Goal: Task Accomplishment & Management: Use online tool/utility

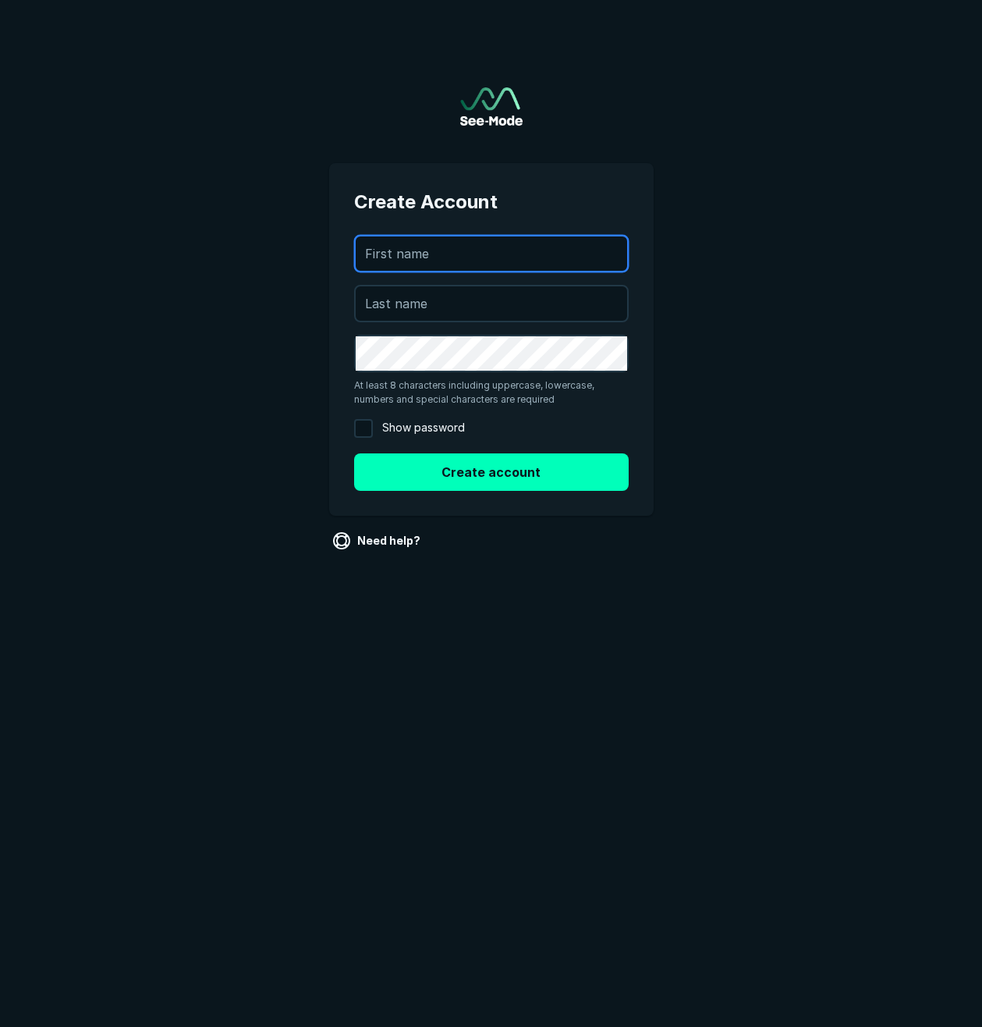
click at [467, 265] on input "text" at bounding box center [492, 253] width 272 height 34
click at [686, 451] on main "Create Account rdolan@rciowa.com At least 8 characters including uppercase, low…" at bounding box center [491, 304] width 982 height 609
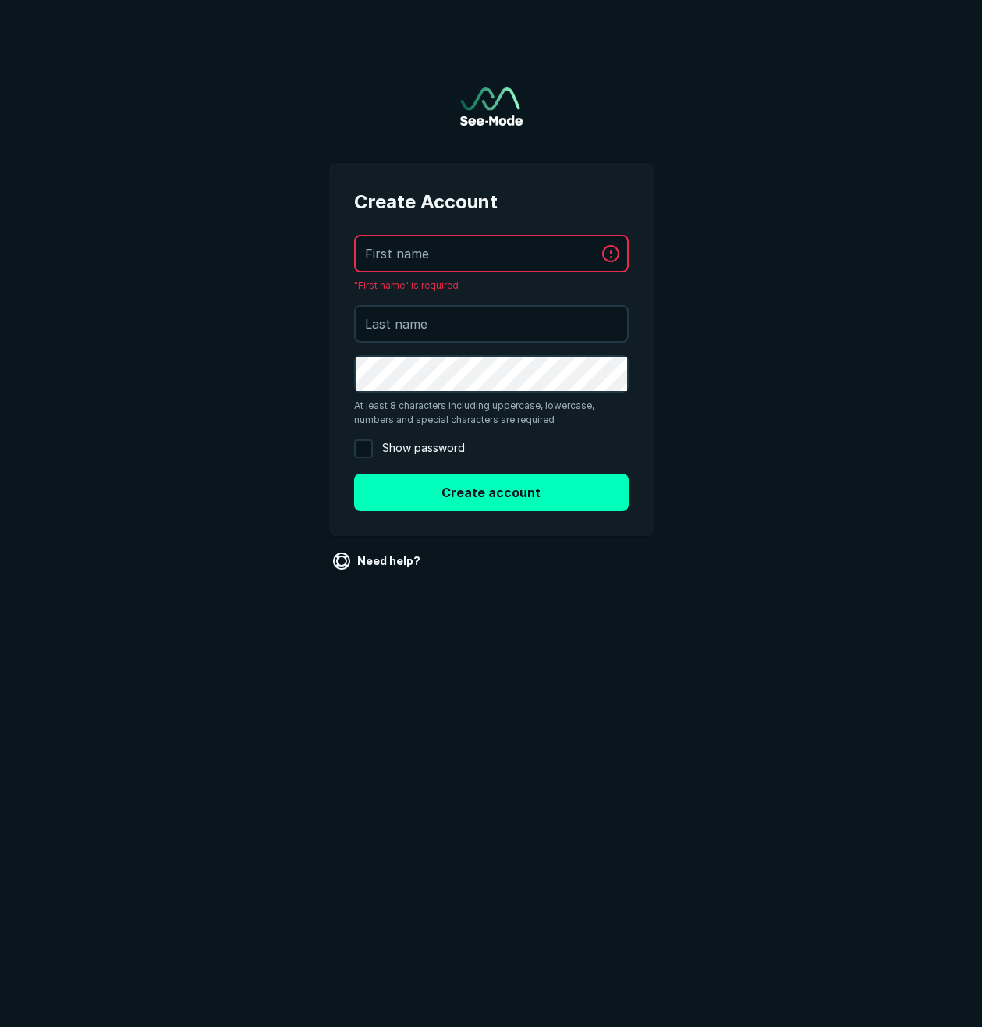
click at [652, 189] on div "Create Account rdolan@rciowa.com "First name" is required At least 8 characters…" at bounding box center [491, 349] width 325 height 373
click at [481, 95] on img at bounding box center [491, 106] width 62 height 38
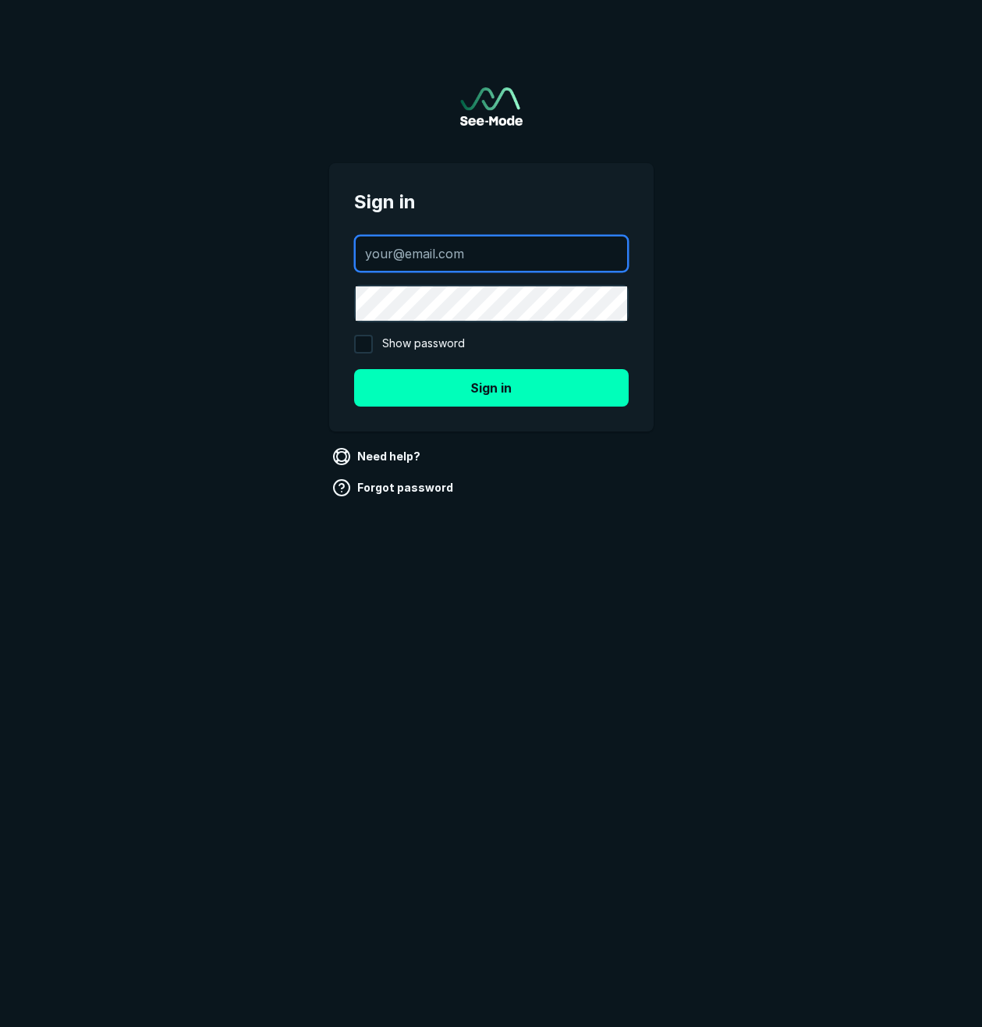
click at [474, 253] on input "text" at bounding box center [492, 253] width 272 height 34
click at [517, 235] on div at bounding box center [491, 253] width 275 height 37
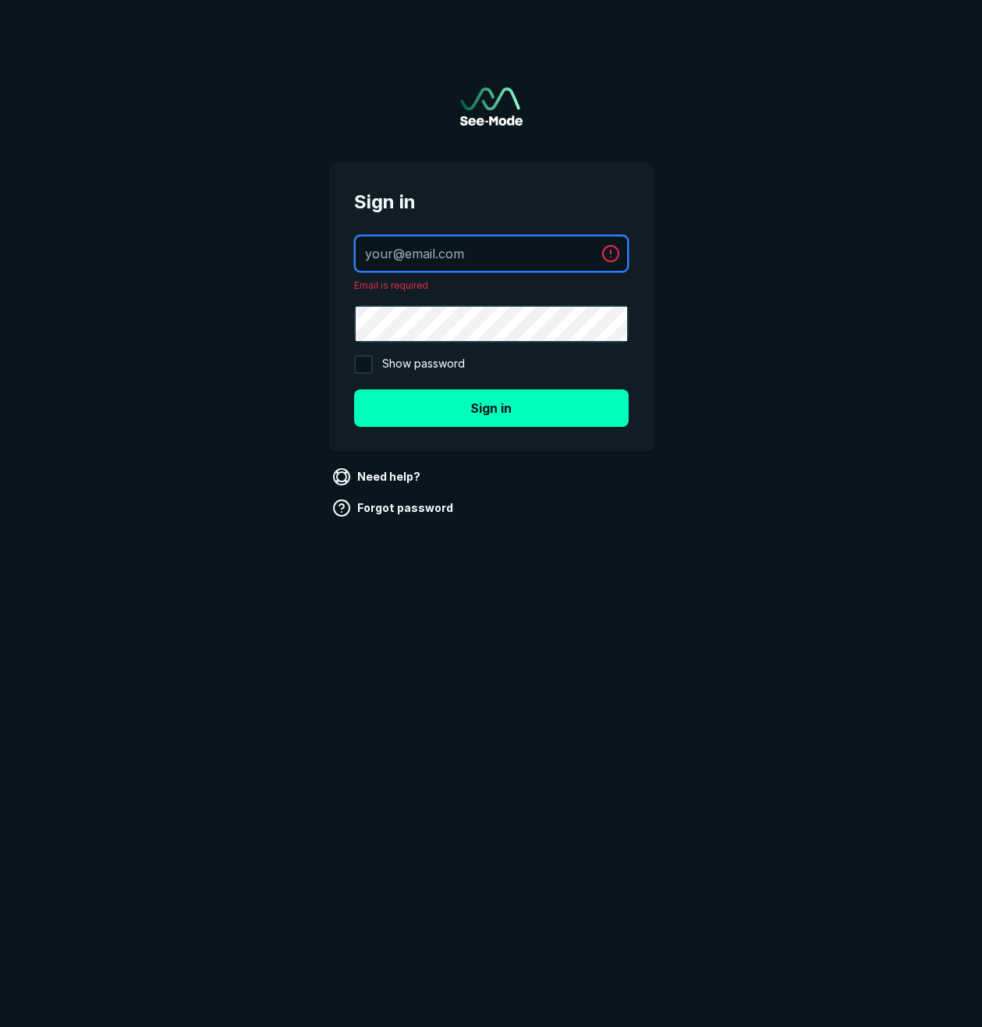
click at [498, 250] on input "text" at bounding box center [475, 253] width 239 height 34
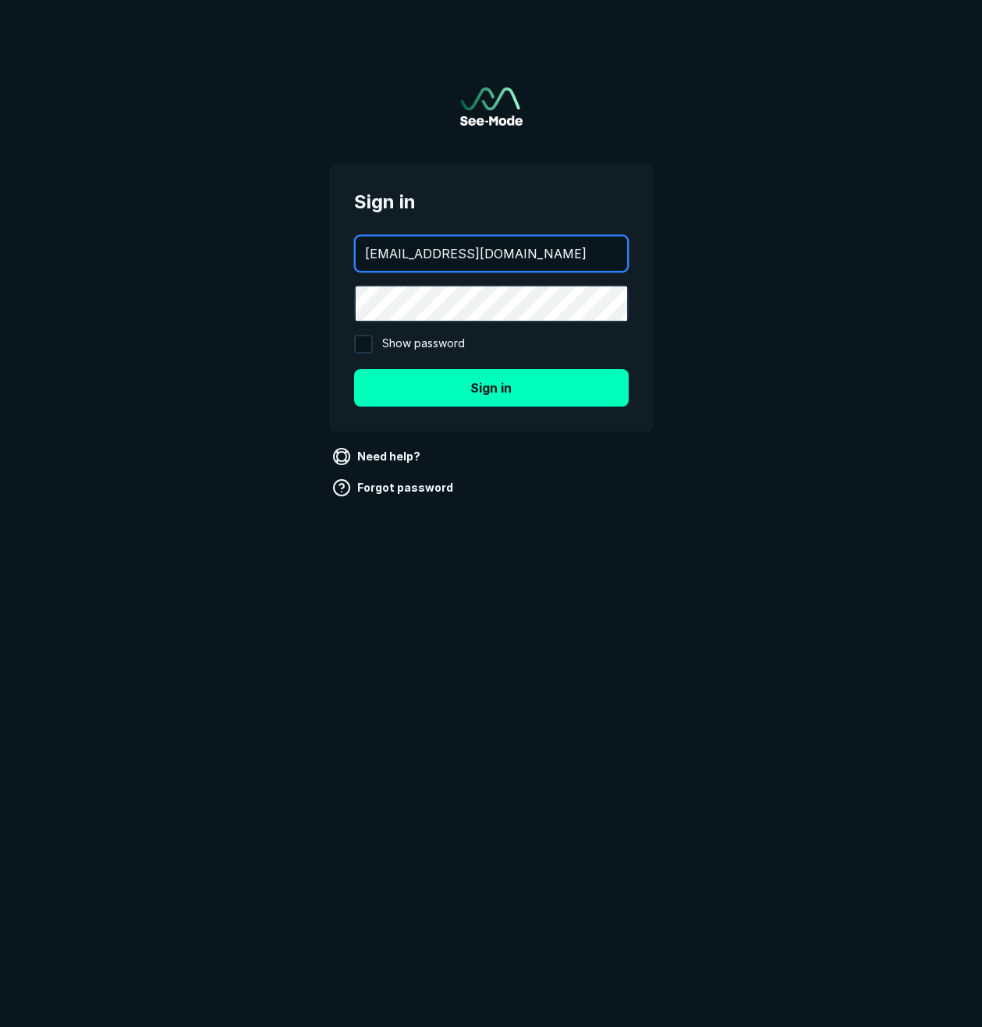
type input "[EMAIL_ADDRESS][DOMAIN_NAME]"
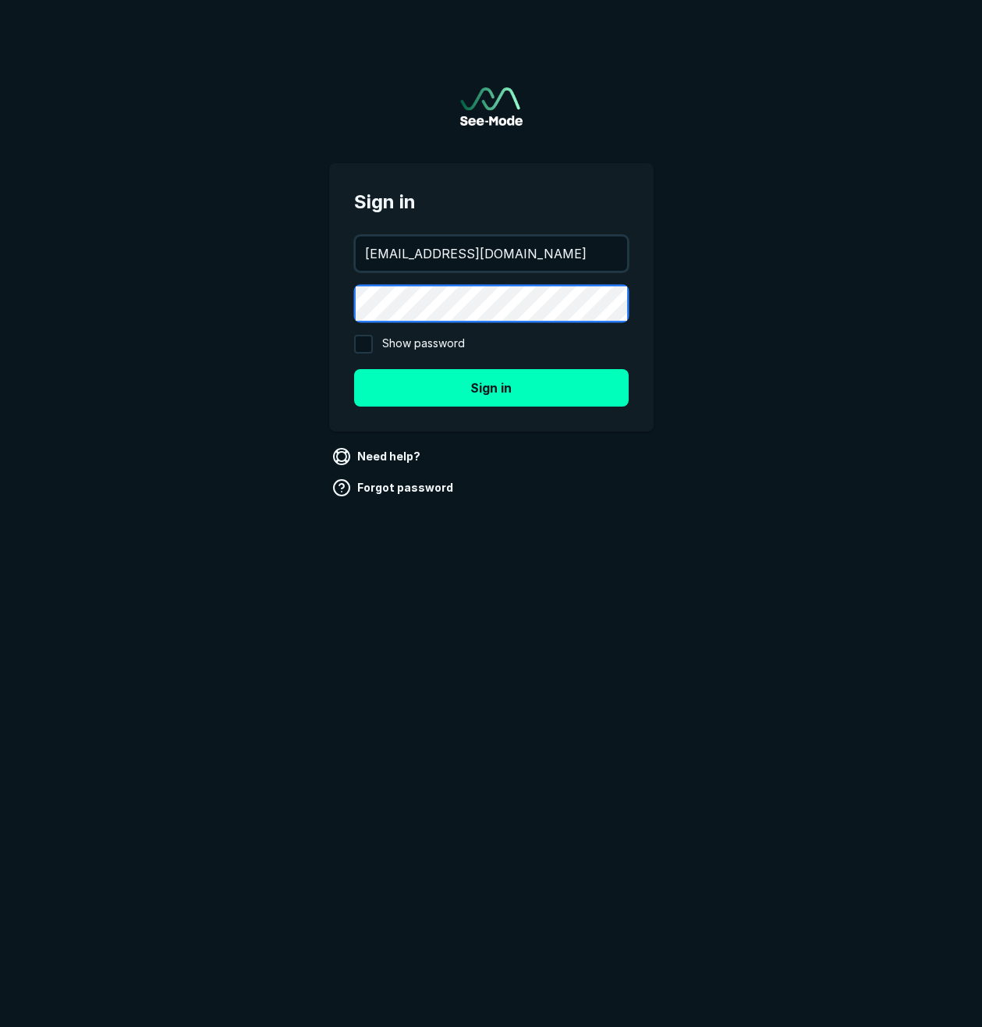
click at [354, 369] on button "Sign in" at bounding box center [491, 387] width 275 height 37
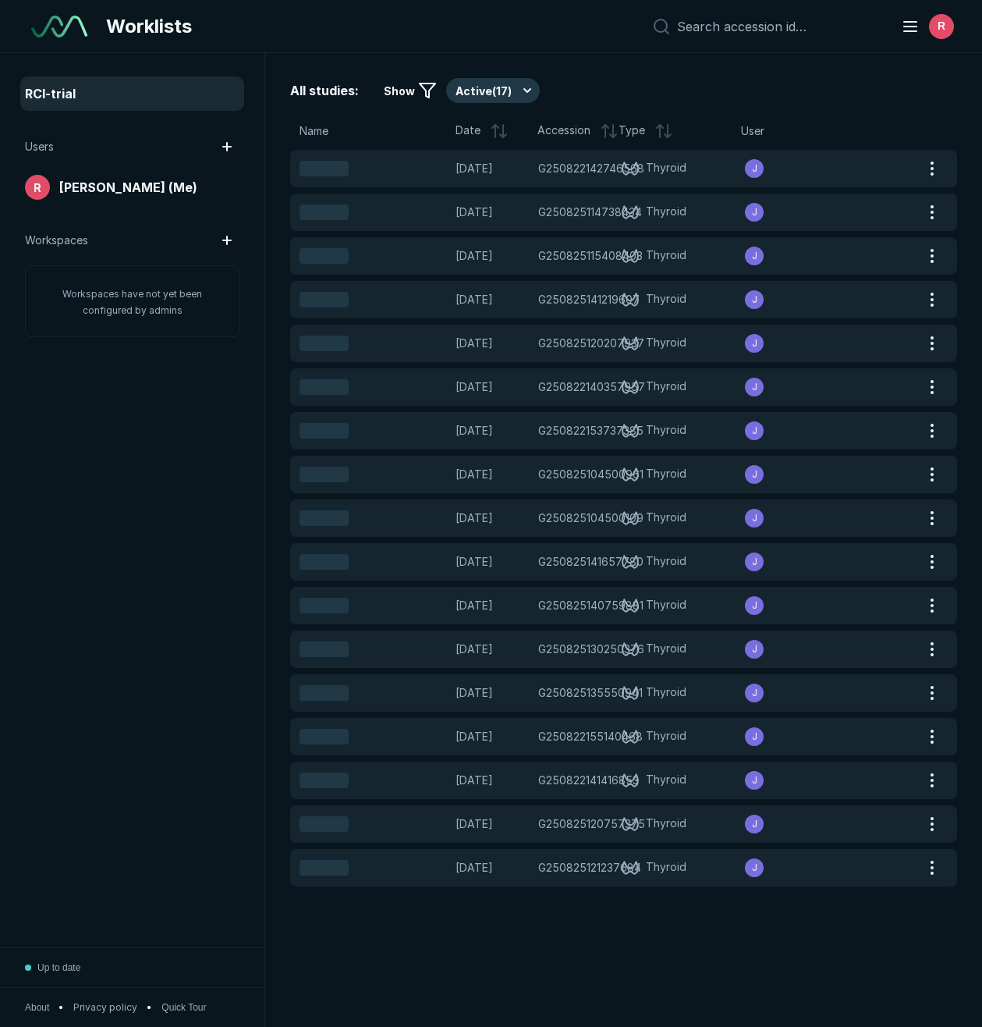
scroll to position [6105, 4983]
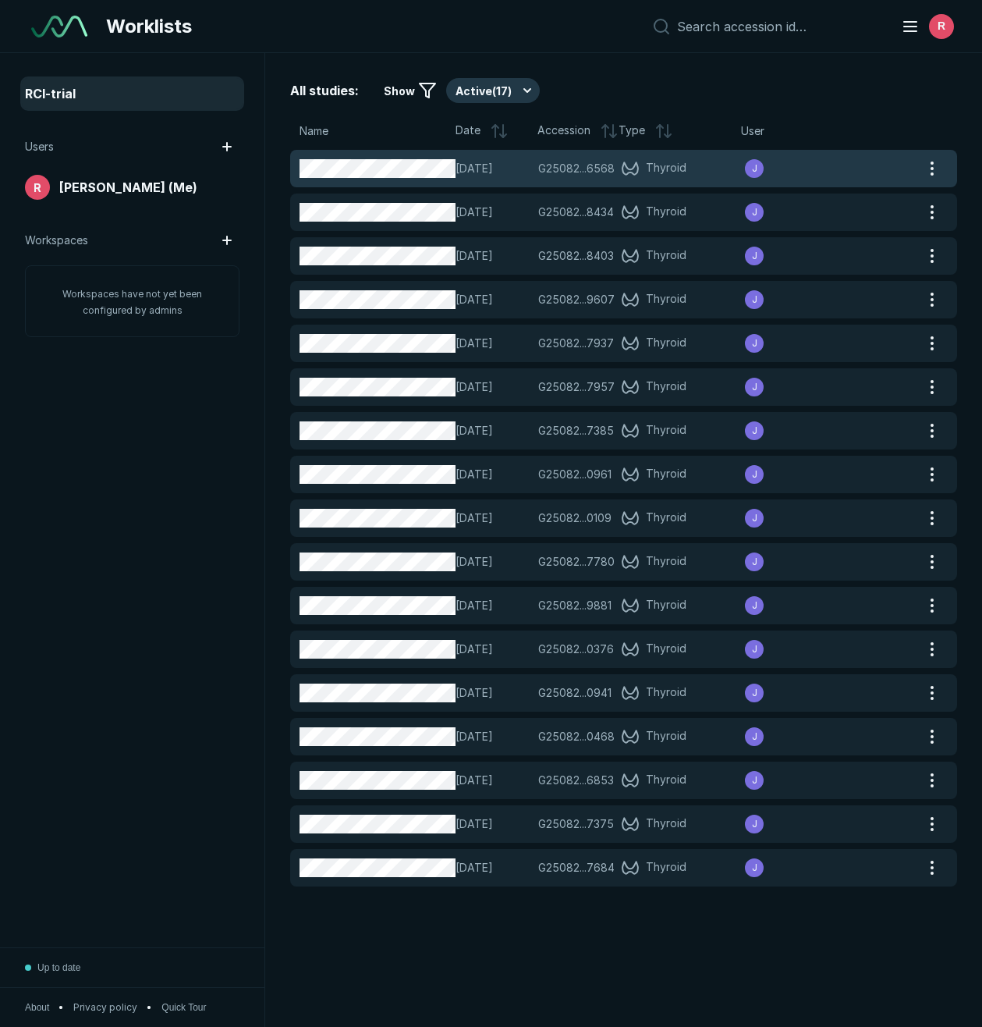
click at [622, 169] on icon at bounding box center [630, 168] width 20 height 16
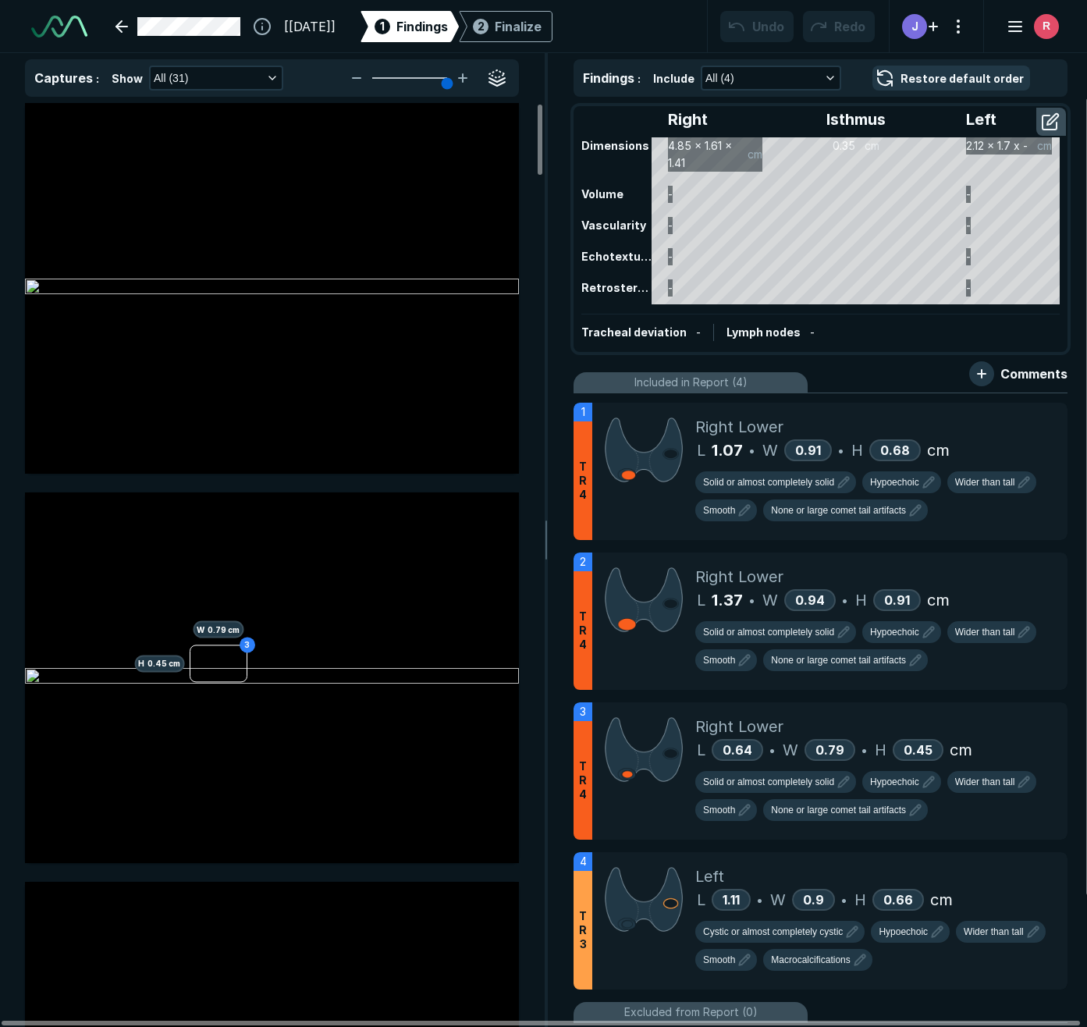
scroll to position [6354, 6897]
click at [343, 57] on div "Captures : Show All (31) 3 H 0.45 cm W 0.79 cm 1 H 0.68 cm W 0.91 cm 3 L 0.64 c…" at bounding box center [272, 540] width 544 height 974
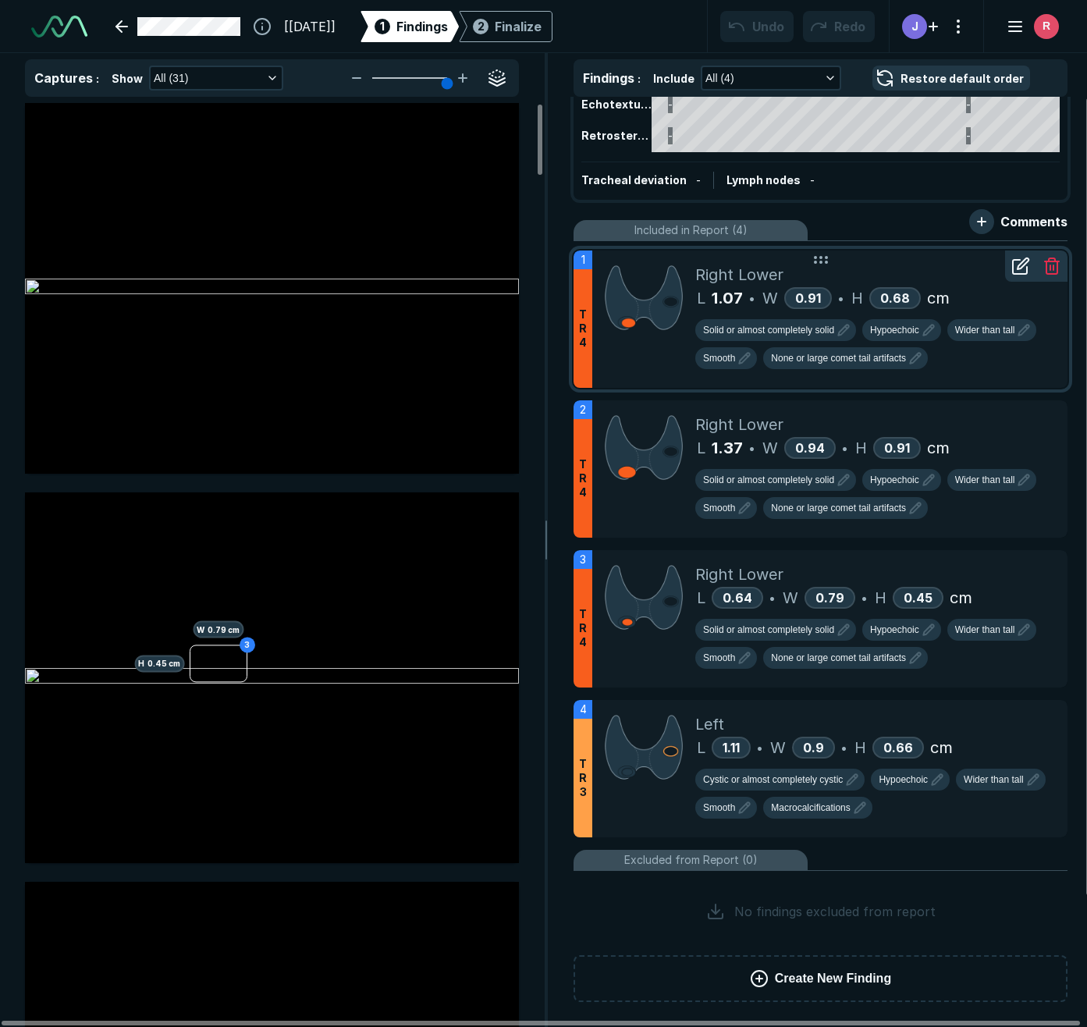
scroll to position [0, 0]
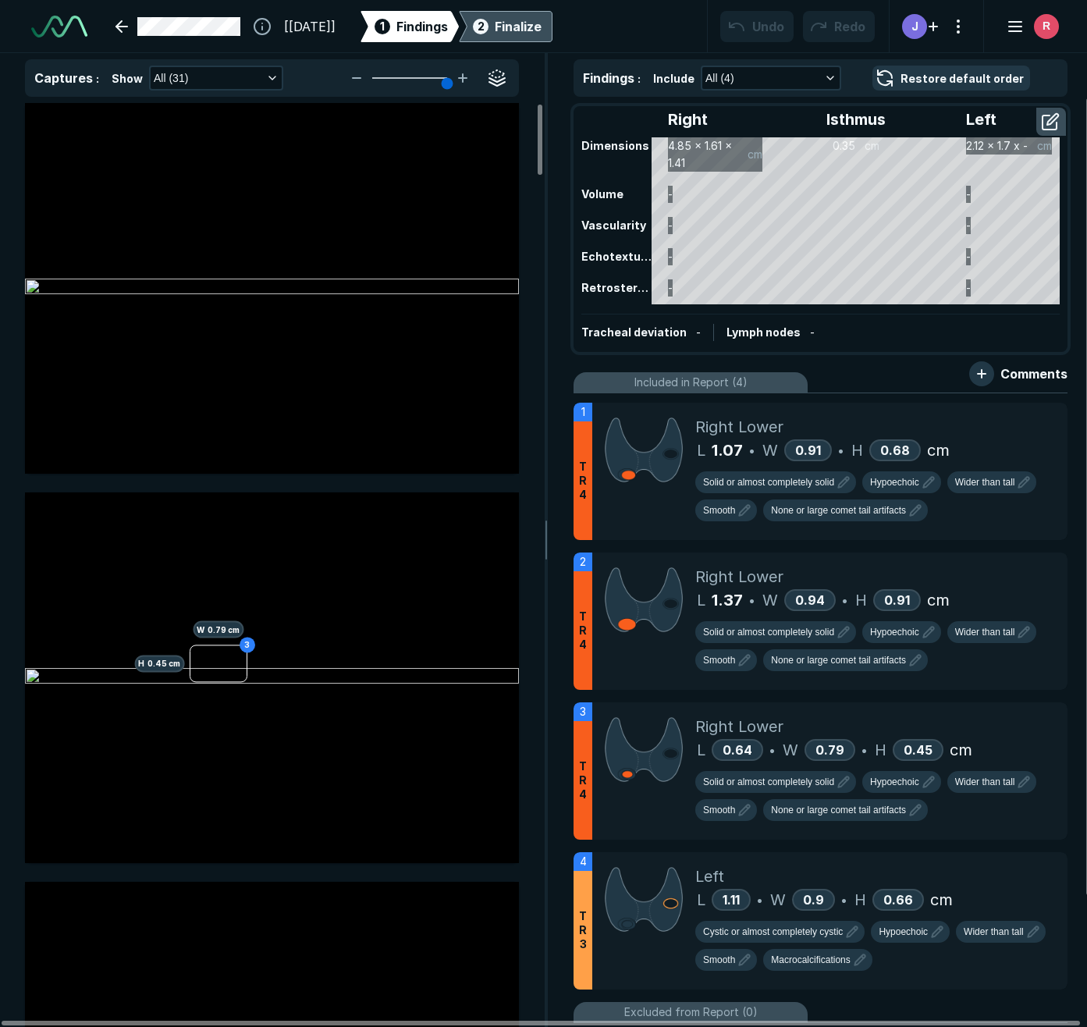
click at [542, 20] on div "Finalize" at bounding box center [518, 26] width 47 height 19
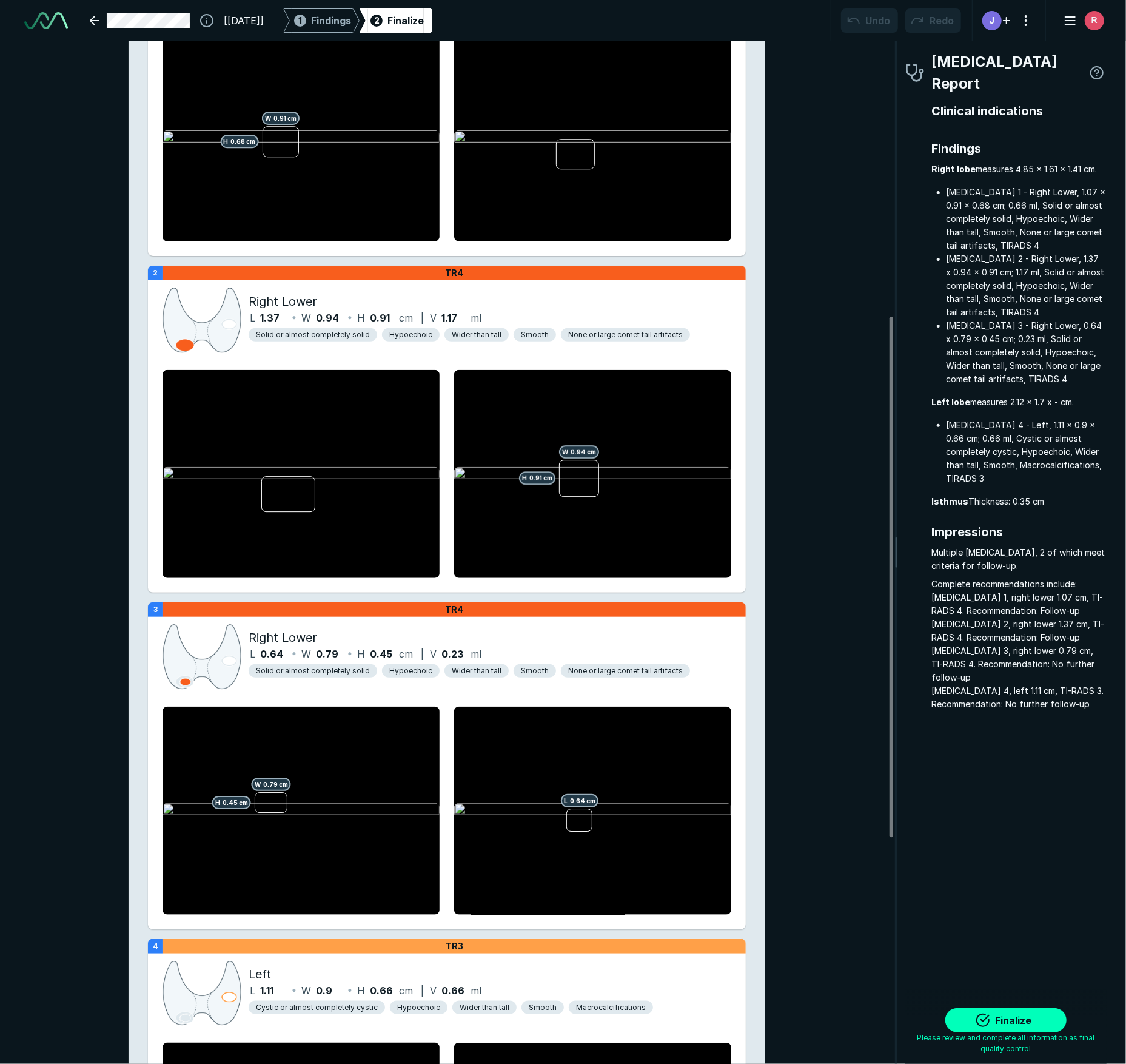
scroll to position [647, 0]
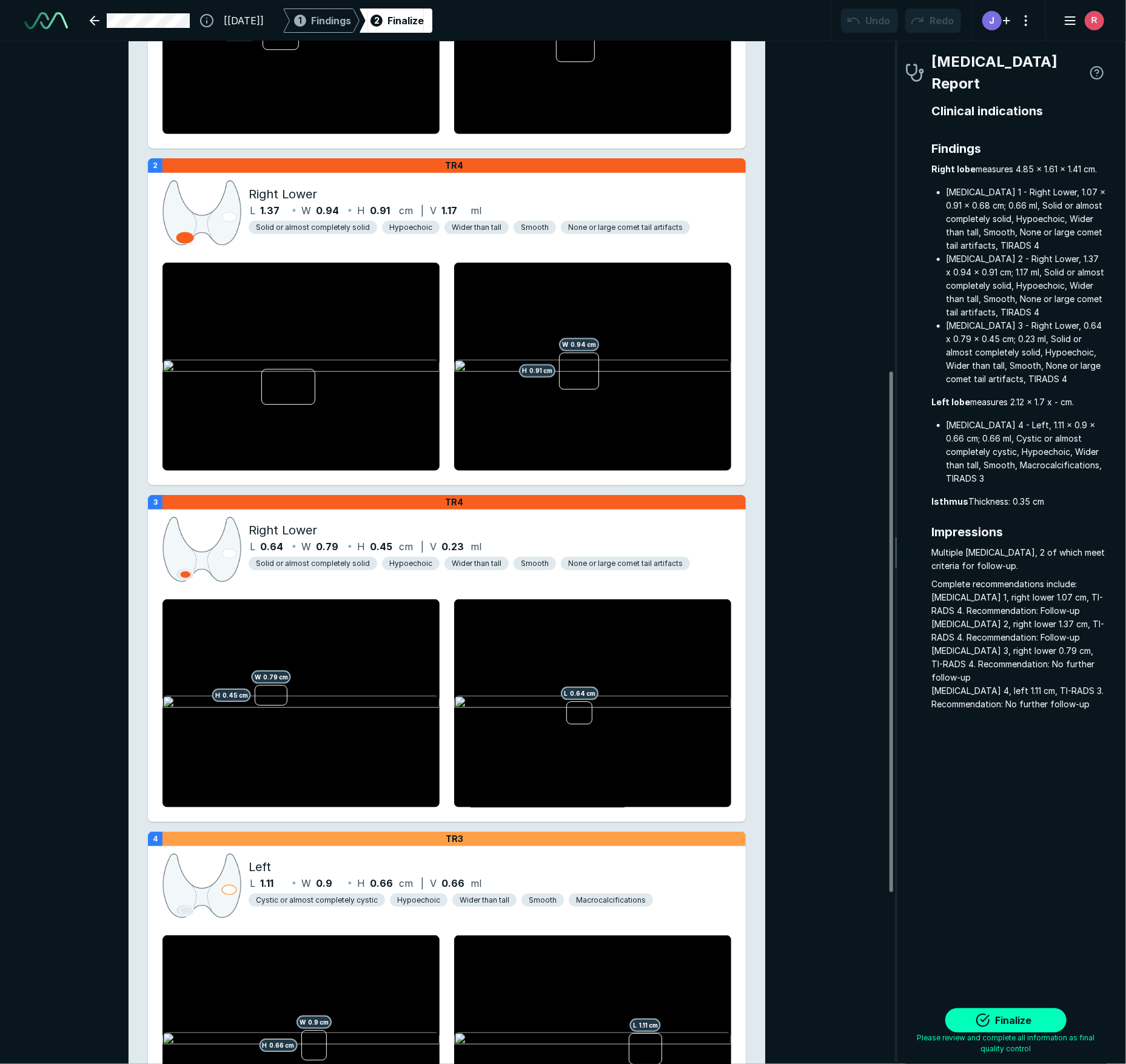
drag, startPoint x: 1016, startPoint y: 305, endPoint x: 966, endPoint y: 298, distance: 50.5
click at [763, 305] on li "[MEDICAL_DATA] 2 - Right Lower, 1.37 x 0.94 x 0.91 cm; 1.17 ml, Solid or almost…" at bounding box center [1027, 286] width 160 height 67
click at [763, 461] on div "[MEDICAL_DATA] Report Clinical indications Findings Right [MEDICAL_DATA] measur…" at bounding box center [1012, 553] width 228 height 1023
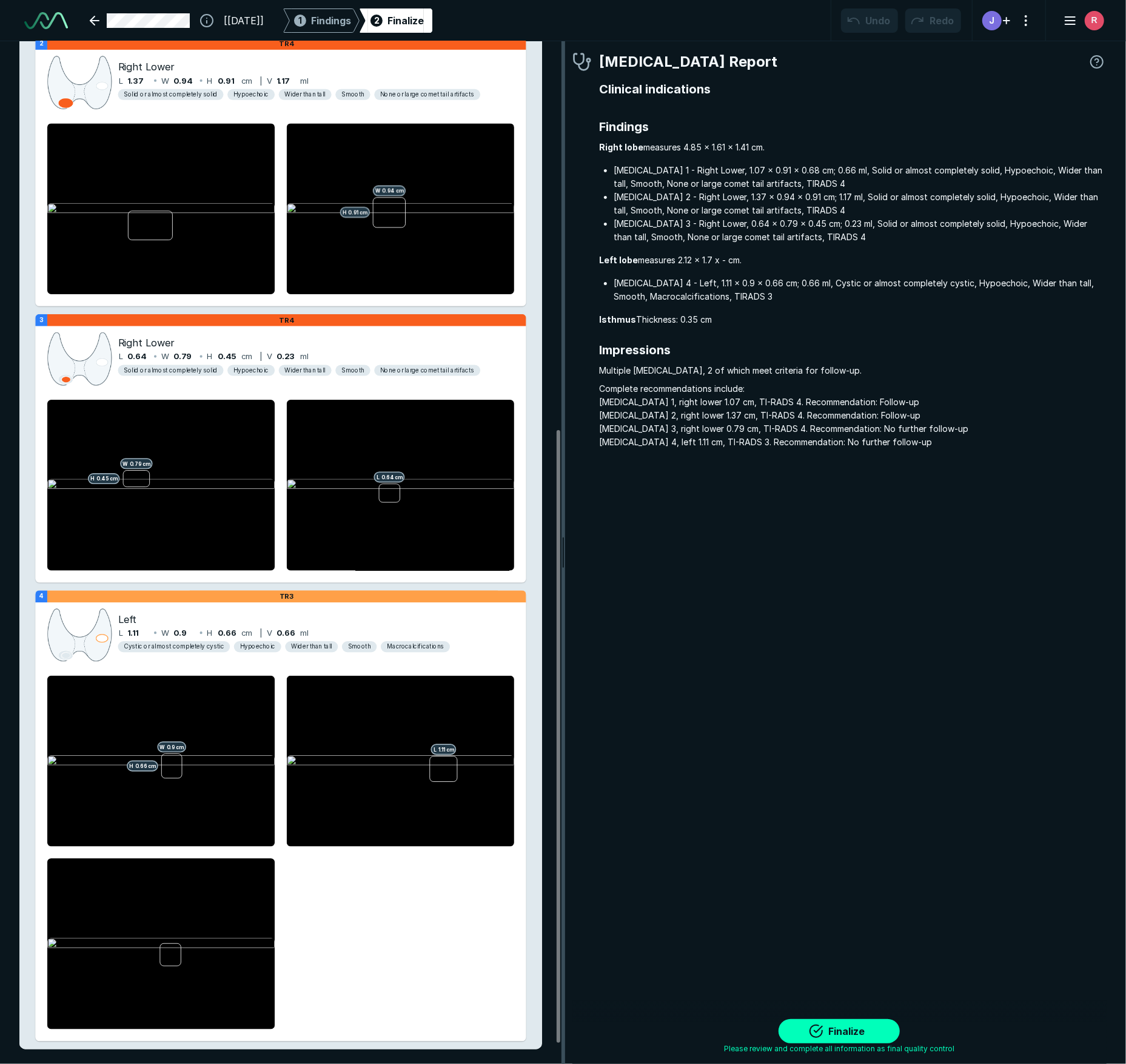
scroll to position [0, 0]
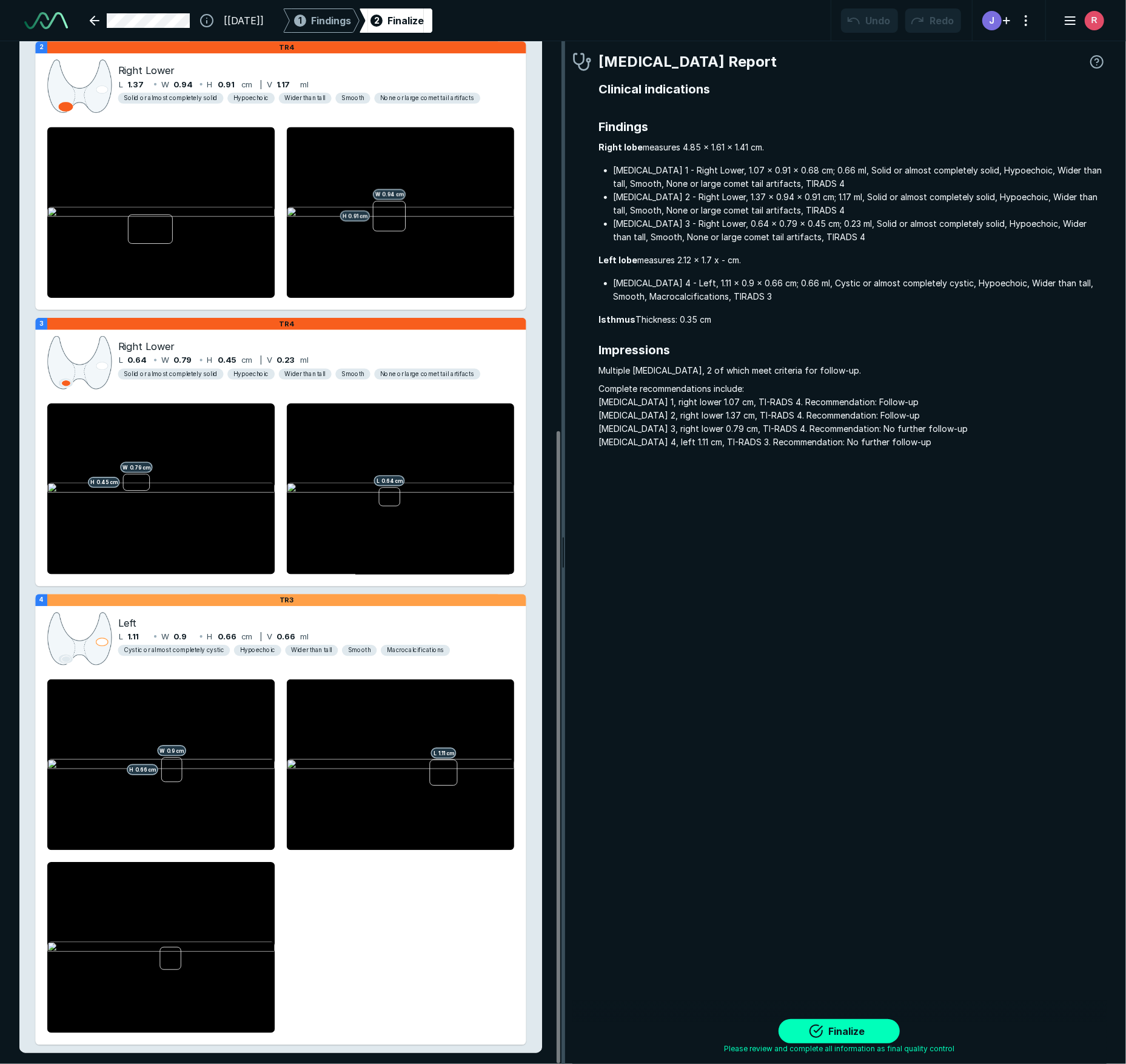
drag, startPoint x: 894, startPoint y: 483, endPoint x: 309, endPoint y: 521, distance: 586.2
